Goal: Find specific page/section: Find specific page/section

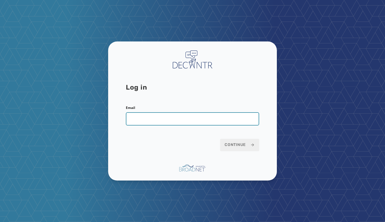
click at [150, 114] on input "Email" at bounding box center [192, 118] width 133 height 13
paste input "**********"
type input "**********"
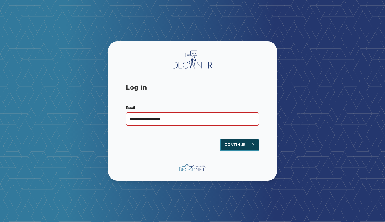
click at [240, 146] on span "Continue" at bounding box center [240, 145] width 30 height 6
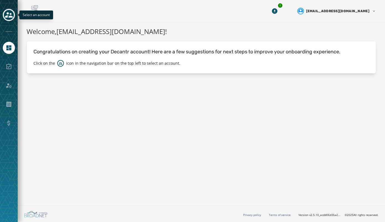
click at [9, 13] on icon "Toggle account select drawer" at bounding box center [9, 15] width 8 height 6
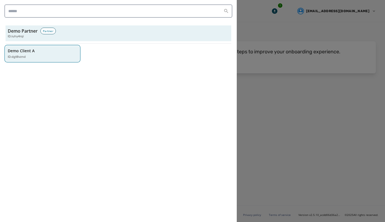
click at [24, 54] on div "Demo Client A ID: dgt8vznd" at bounding box center [40, 53] width 64 height 11
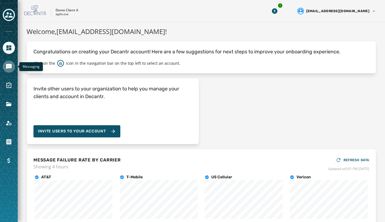
click at [8, 64] on icon "Navigate to Messaging" at bounding box center [9, 67] width 6 height 6
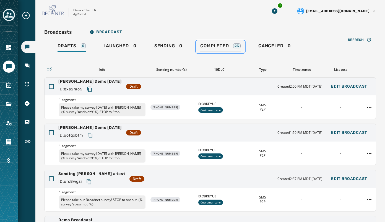
click at [225, 47] on span "Completed" at bounding box center [214, 46] width 29 height 6
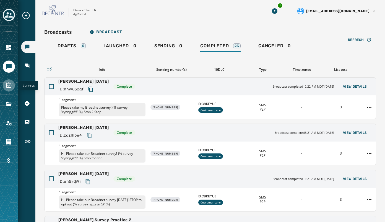
click at [9, 86] on icon "Navigate to Surveys" at bounding box center [8, 86] width 5 height 6
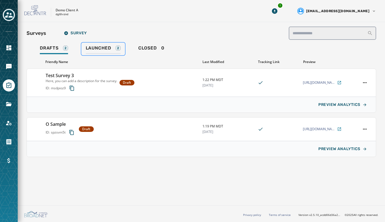
click at [101, 45] on span "Launched" at bounding box center [98, 48] width 25 height 6
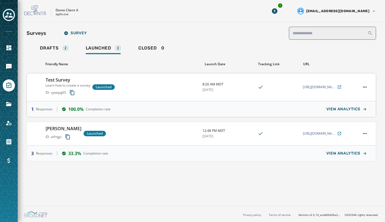
click at [117, 79] on div "Test Survey Learn how to create a survey ID: xywqzg65 Launched" at bounding box center [122, 87] width 153 height 21
